Goal: Obtain resource: Obtain resource

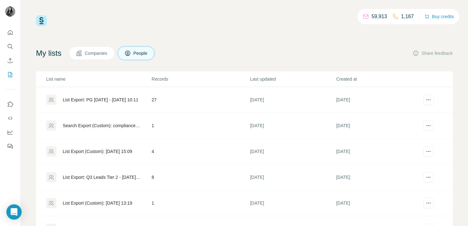
click at [112, 100] on div "List Export: PG [DATE] - [DATE] 10:11" at bounding box center [101, 100] width 76 height 6
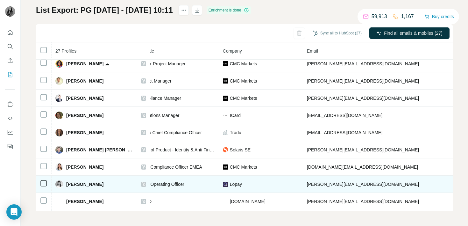
scroll to position [194, 190]
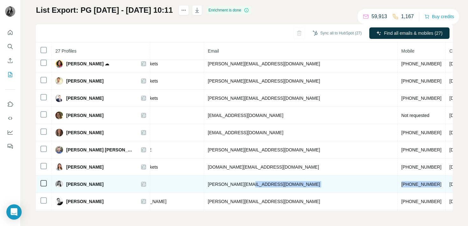
copy tr "[PHONE_NUMBER]"
drag, startPoint x: 308, startPoint y: 183, endPoint x: 264, endPoint y: 183, distance: 44.3
click at [264, 183] on tr "[PERSON_NAME] Found LinkedIn Chief Operating Officer [PERSON_NAME] [PERSON_NAME…" at bounding box center [218, 184] width 745 height 17
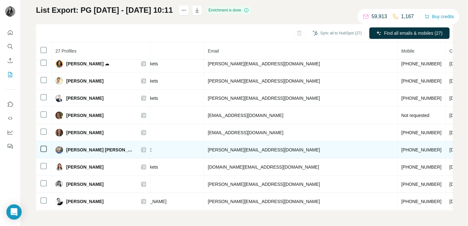
copy span "[PHONE_NUMBER]"
drag, startPoint x: 407, startPoint y: 150, endPoint x: 369, endPoint y: 150, distance: 38.2
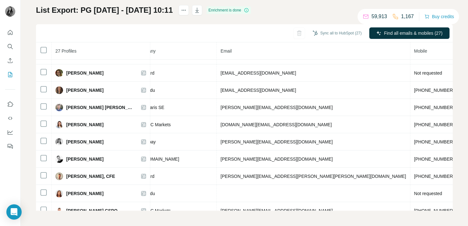
scroll to position [236, 190]
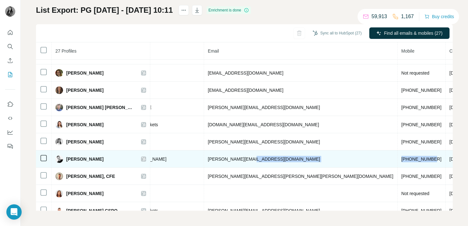
drag, startPoint x: 302, startPoint y: 159, endPoint x: 263, endPoint y: 159, distance: 38.5
click at [263, 159] on tr "[PERSON_NAME] Found LinkedIn MLRO [DOMAIN_NAME] [PERSON_NAME][EMAIL_ADDRESS][DO…" at bounding box center [218, 158] width 745 height 17
copy tr "[PHONE_NUMBER]"
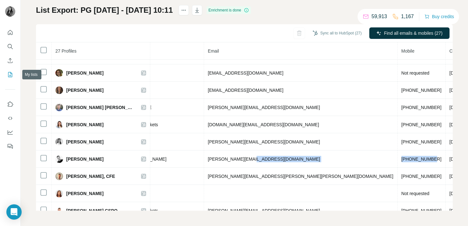
click at [10, 75] on icon "My lists" at bounding box center [10, 74] width 3 height 4
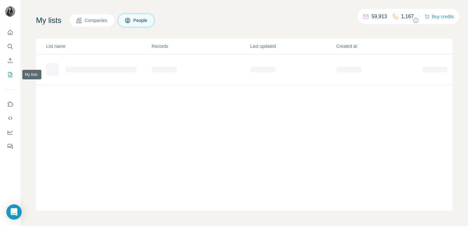
scroll to position [33, 0]
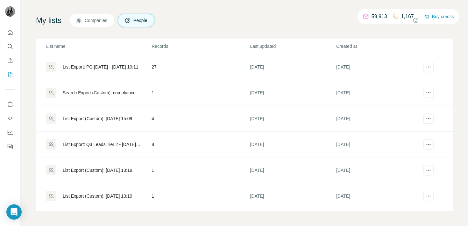
click at [104, 69] on div "List Export: PG [DATE] - [DATE] 10:11" at bounding box center [101, 67] width 76 height 6
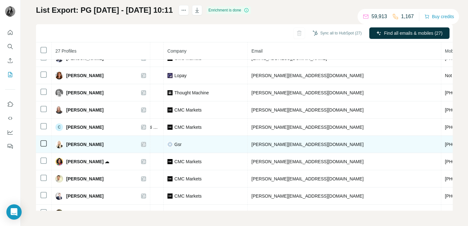
scroll to position [96, 190]
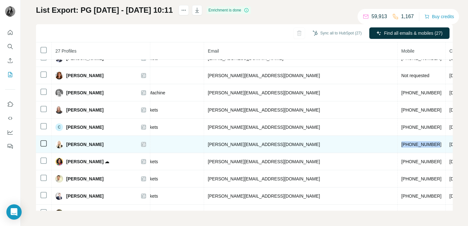
drag, startPoint x: 307, startPoint y: 145, endPoint x: 267, endPoint y: 144, distance: 40.5
click at [398, 144] on td "[PHONE_NUMBER]" at bounding box center [422, 144] width 48 height 17
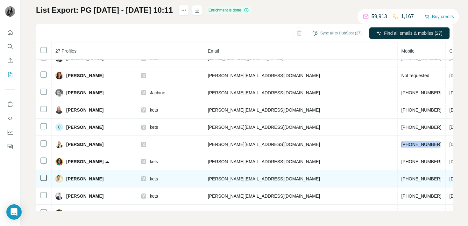
copy span "[PHONE_NUMBER]"
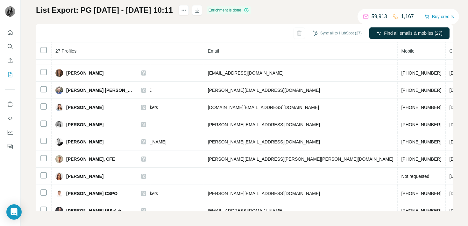
scroll to position [313, 190]
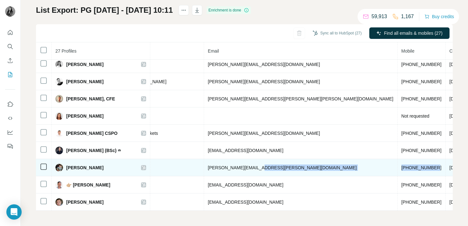
copy tr "[PHONE_NUMBER]"
drag, startPoint x: 305, startPoint y: 168, endPoint x: 262, endPoint y: 167, distance: 42.7
click at [262, 167] on tr "[PERSON_NAME] Found LinkedIn Head of Product [PERSON_NAME] [PERSON_NAME][EMAIL_…" at bounding box center [218, 167] width 745 height 17
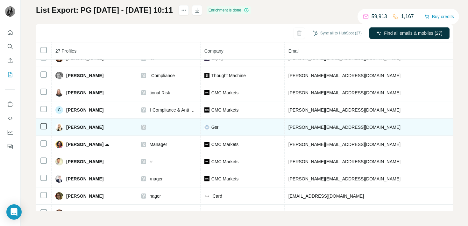
scroll to position [113, 121]
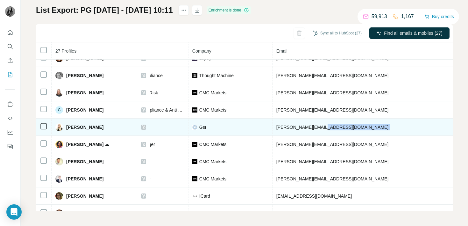
copy tr "[PHONE_NUMBER]"
drag, startPoint x: 376, startPoint y: 128, endPoint x: 330, endPoint y: 128, distance: 45.6
click at [330, 128] on tr "[PERSON_NAME] Found LinkedIn UK MLRO Gsr [PERSON_NAME][EMAIL_ADDRESS][DOMAIN_NA…" at bounding box center [287, 126] width 745 height 17
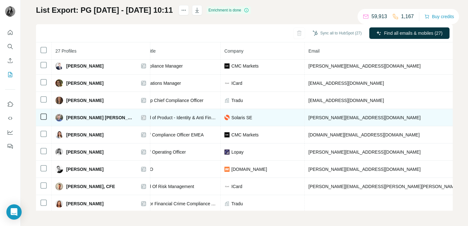
scroll to position [226, 89]
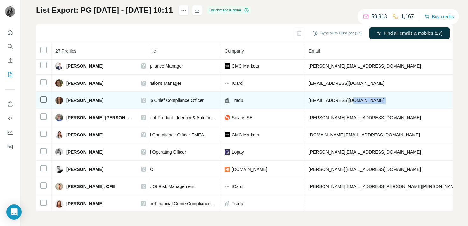
copy tr "[PHONE_NUMBER]"
drag, startPoint x: 405, startPoint y: 102, endPoint x: 367, endPoint y: 102, distance: 38.5
click at [367, 102] on tr "[PERSON_NAME] Found LinkedIn Group Chief Compliance Officer [PERSON_NAME] [PERS…" at bounding box center [319, 100] width 745 height 17
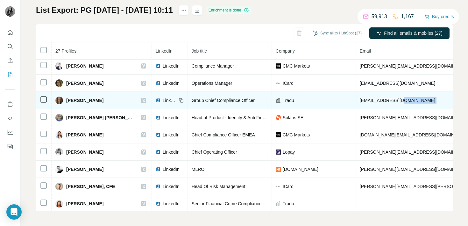
scroll to position [226, 32]
